Goal: Find specific page/section: Find specific page/section

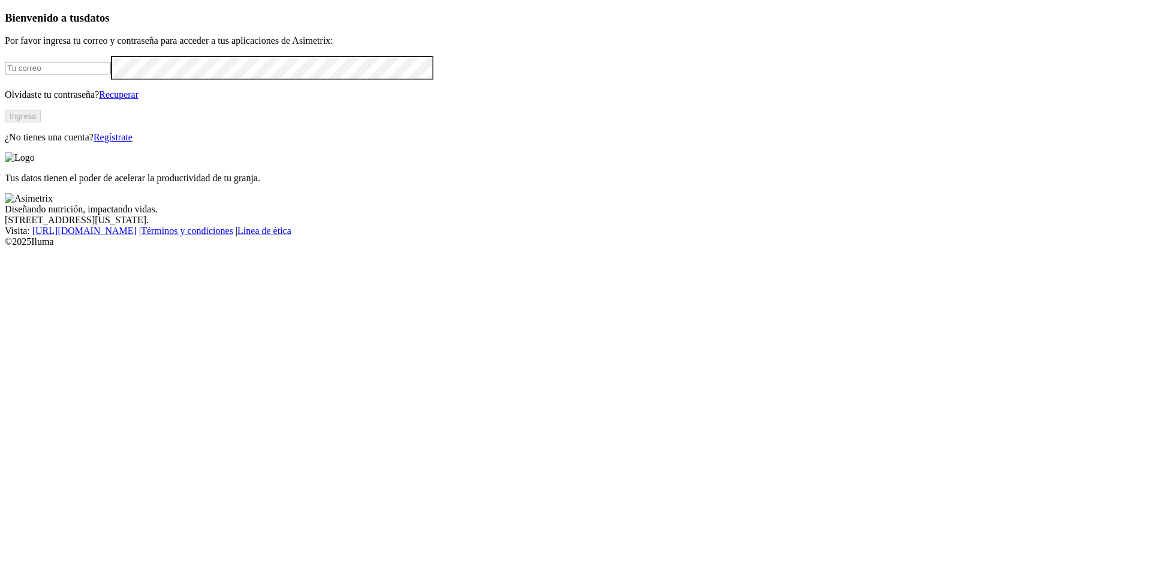
type input "[PERSON_NAME][EMAIL_ADDRESS][PERSON_NAME][DOMAIN_NAME]"
click at [41, 122] on button "Ingresa" at bounding box center [23, 116] width 36 height 13
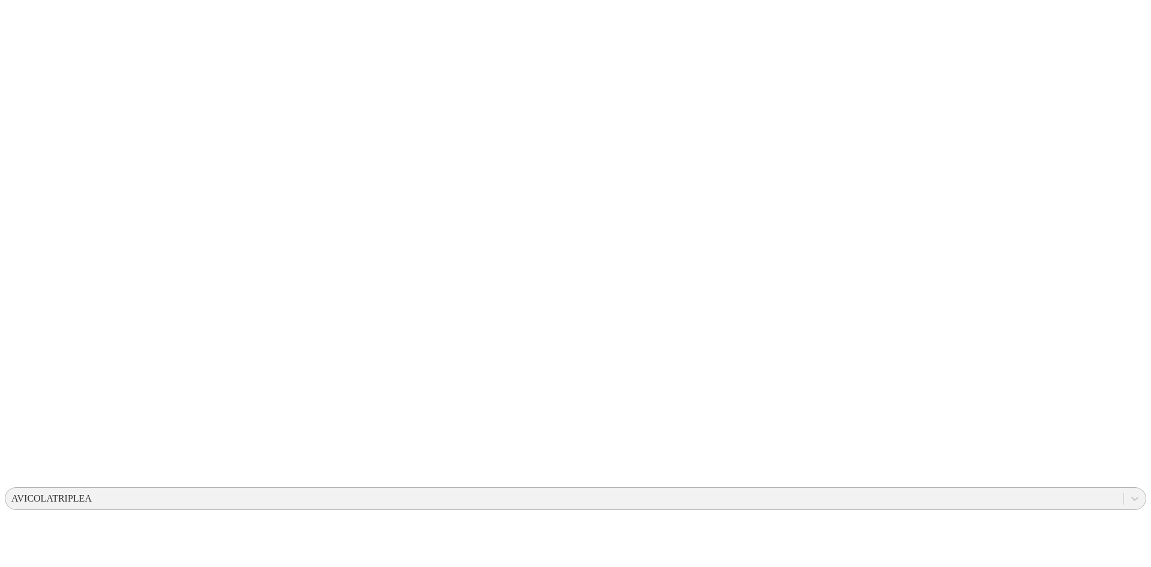
click at [936, 489] on div "AVICOLATRIPLEA" at bounding box center [564, 498] width 1118 height 18
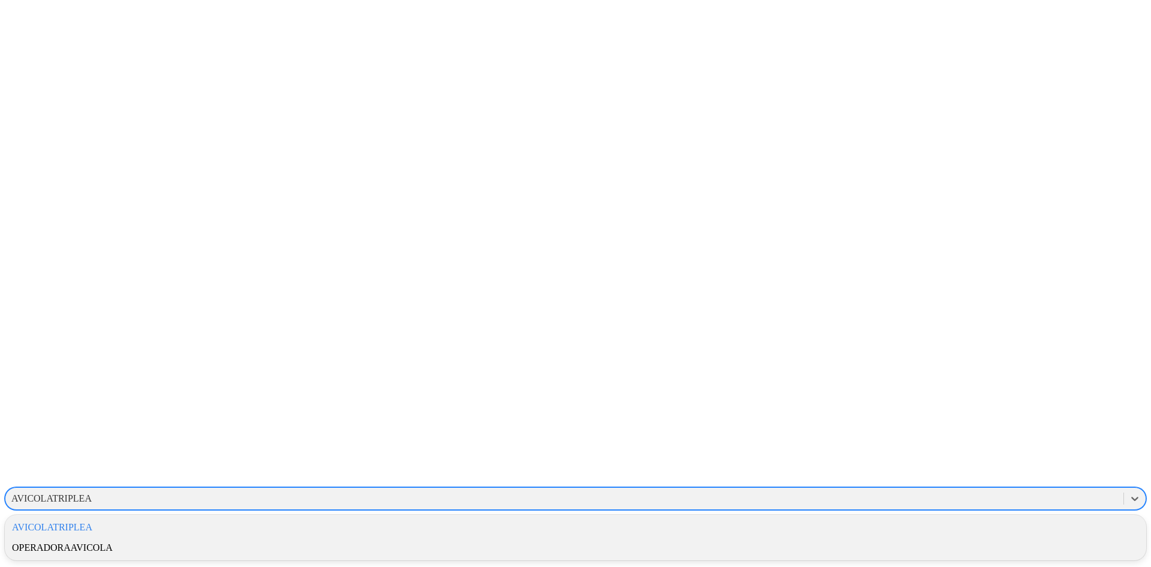
click at [937, 537] on div "OPERADORAAVICOLA" at bounding box center [576, 547] width 1142 height 20
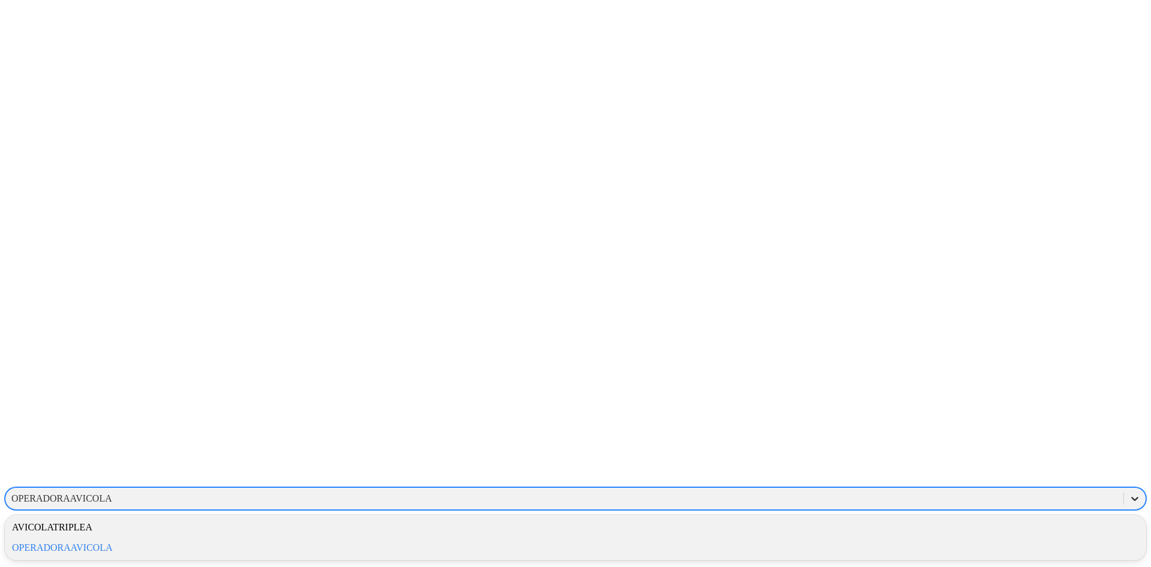
click at [1129, 492] on icon at bounding box center [1135, 498] width 12 height 12
click at [980, 537] on div "OPERADORAAVICOLA" at bounding box center [576, 547] width 1142 height 20
